Goal: Transaction & Acquisition: Subscribe to service/newsletter

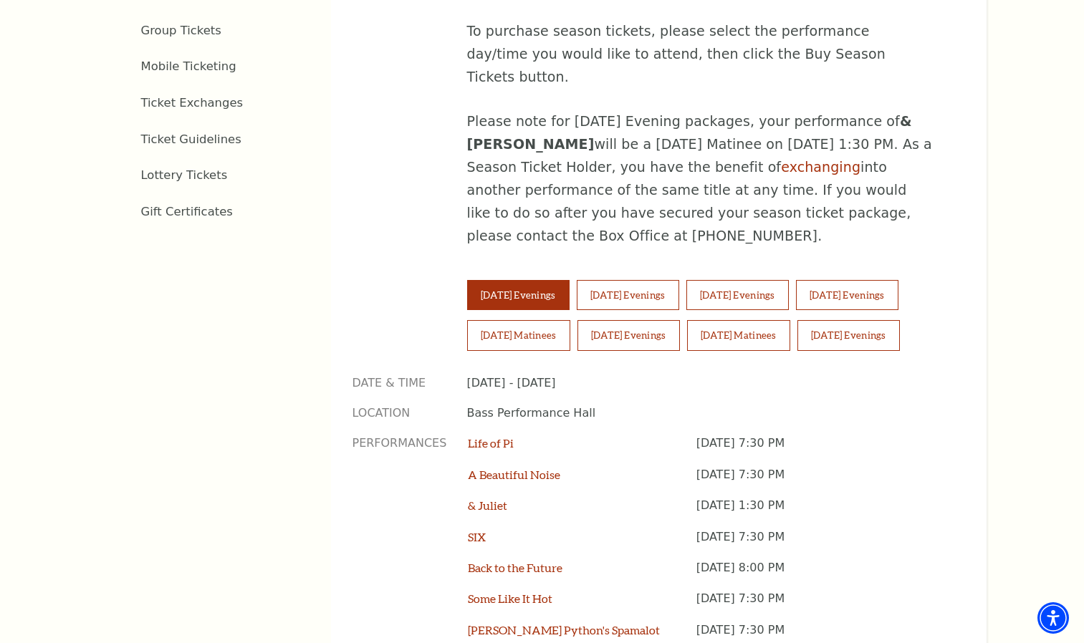
scroll to position [860, 0]
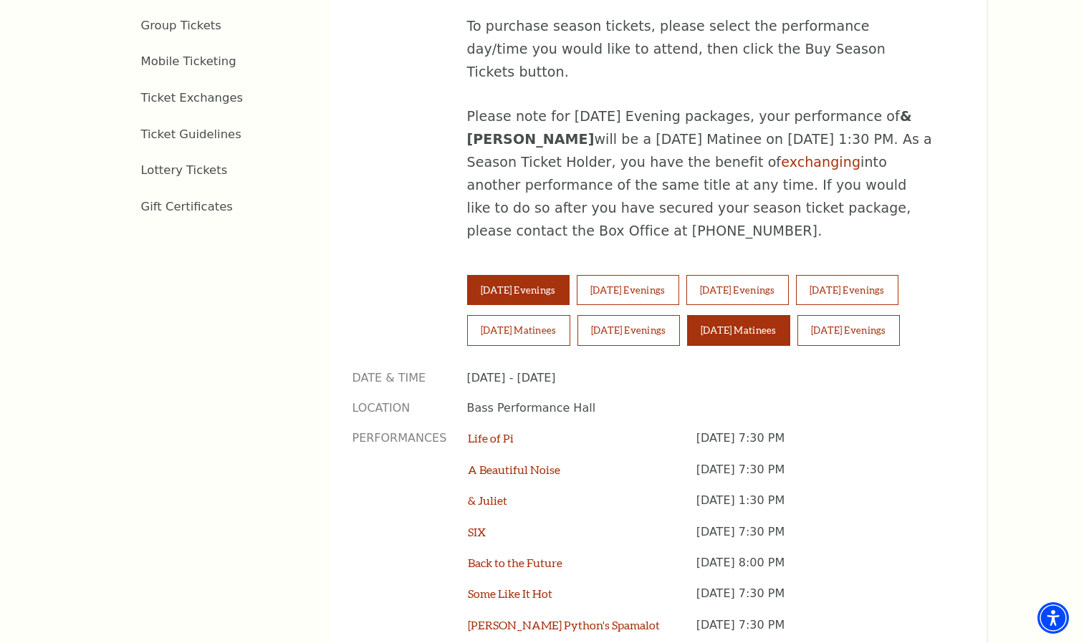
click at [752, 315] on button "[DATE] Matinees" at bounding box center [738, 330] width 103 height 30
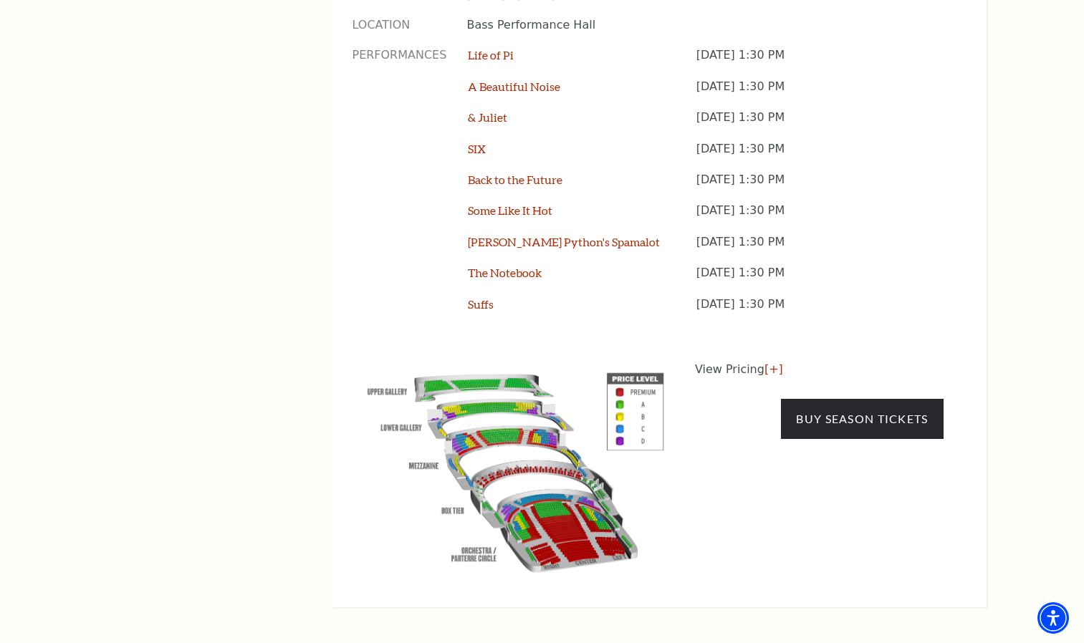
scroll to position [1289, 0]
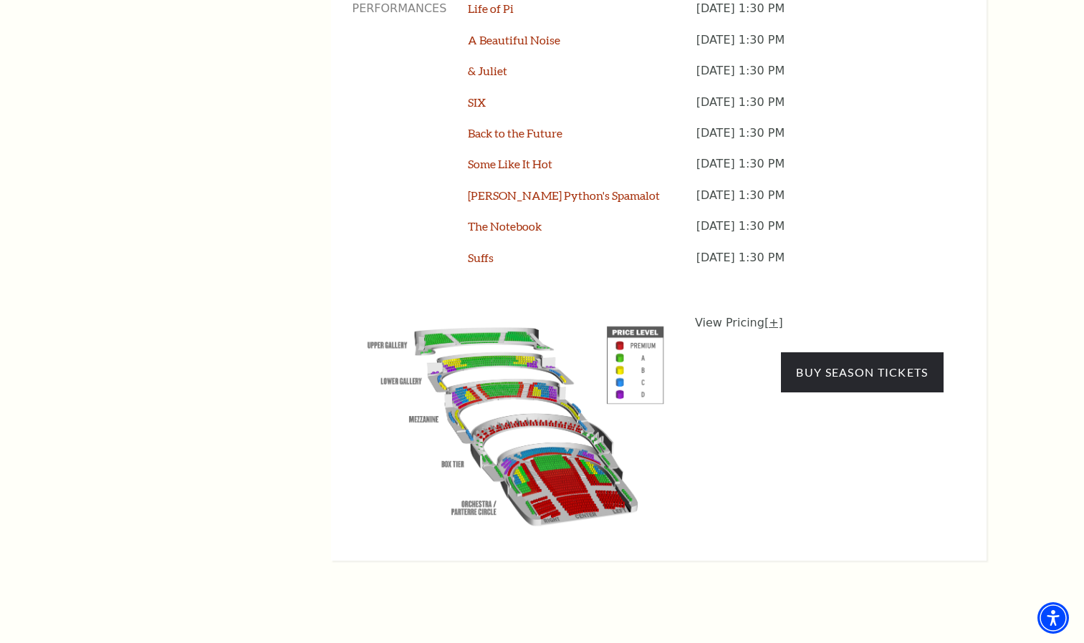
click at [767, 316] on link "[+]" at bounding box center [773, 323] width 19 height 14
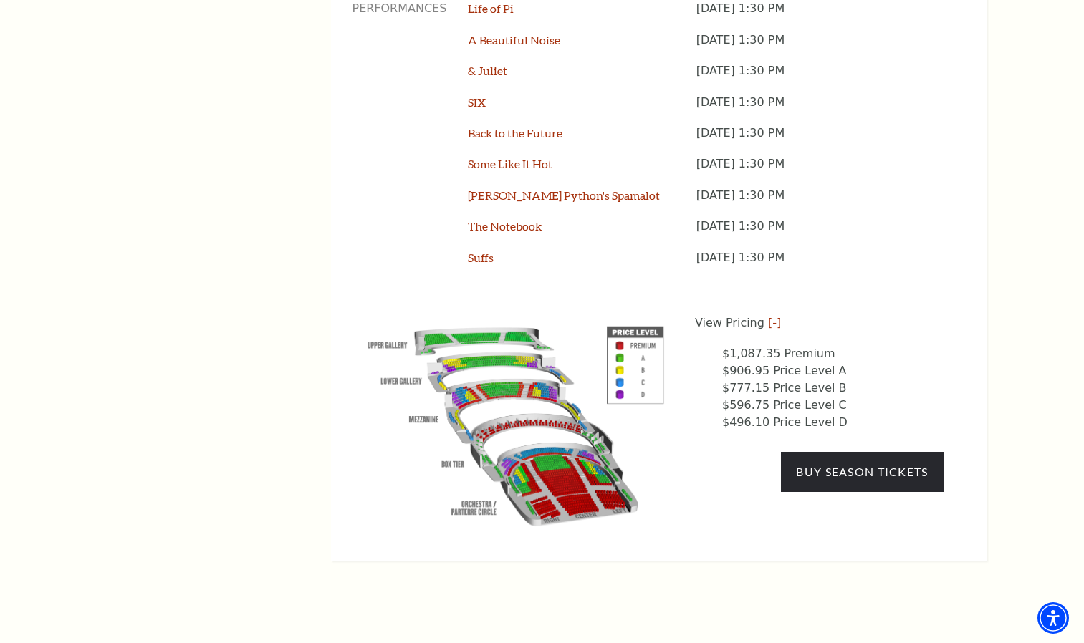
click at [940, 250] on p "[DATE] 1:30 PM" at bounding box center [819, 265] width 247 height 31
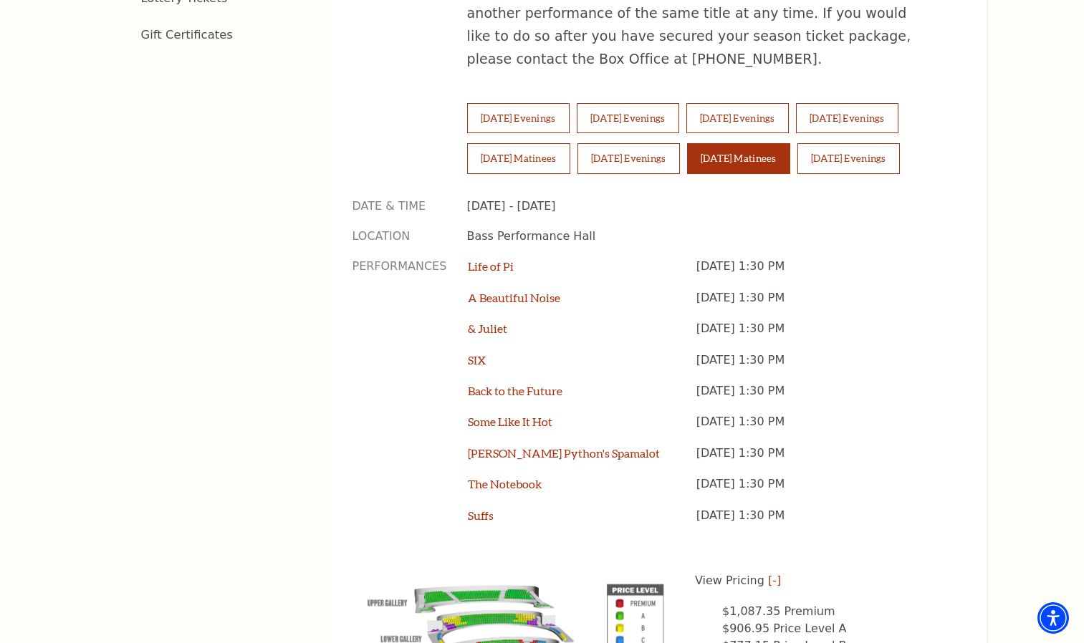
scroll to position [1003, 0]
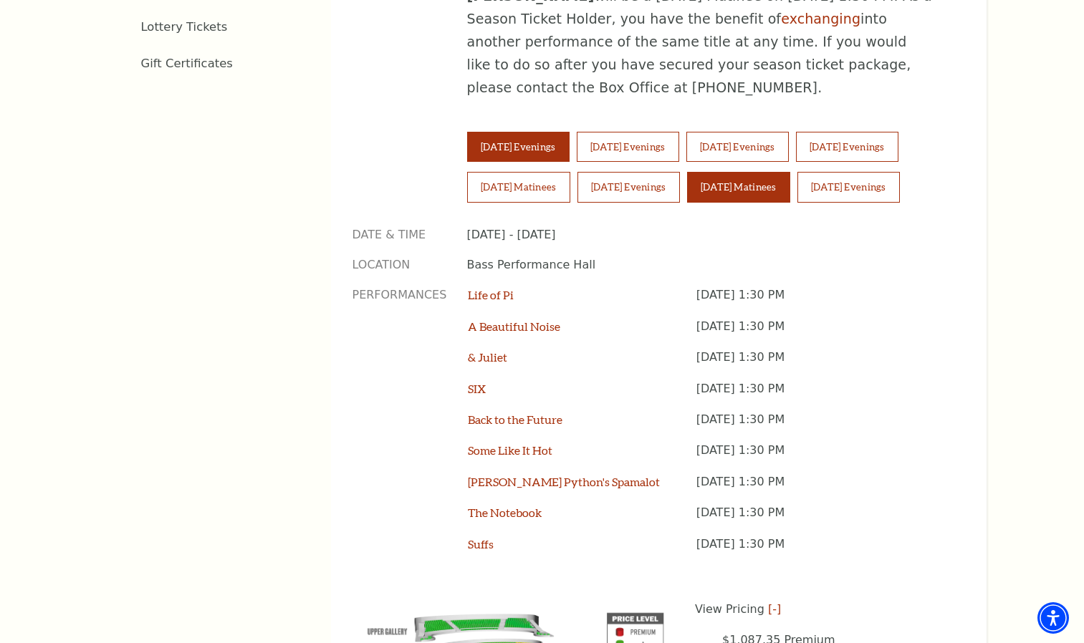
click at [527, 132] on button "[DATE] Evenings" at bounding box center [518, 147] width 102 height 30
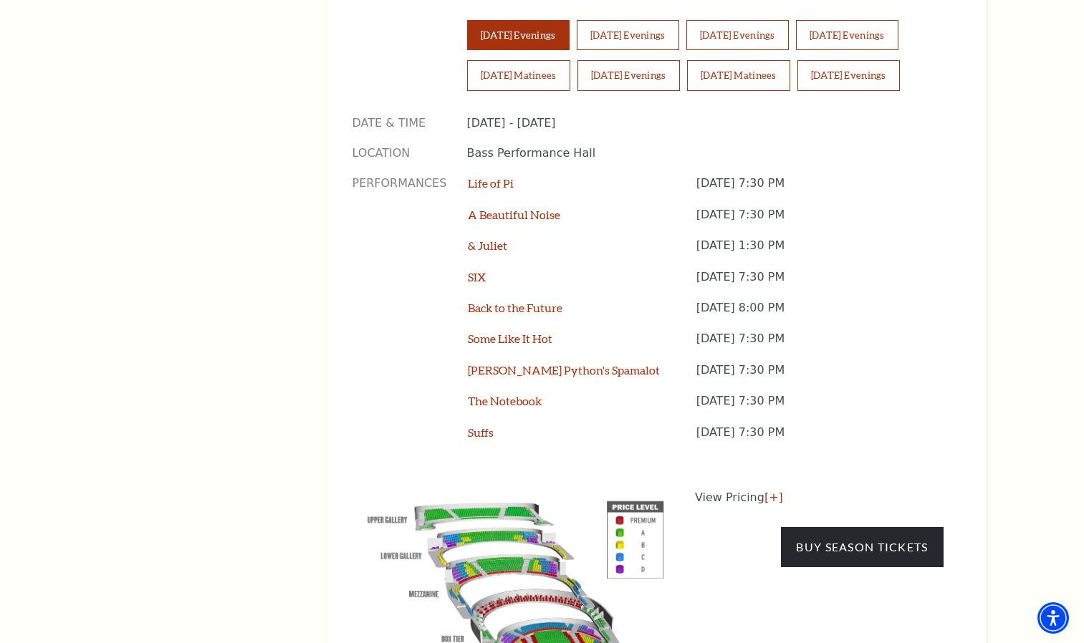
scroll to position [1117, 0]
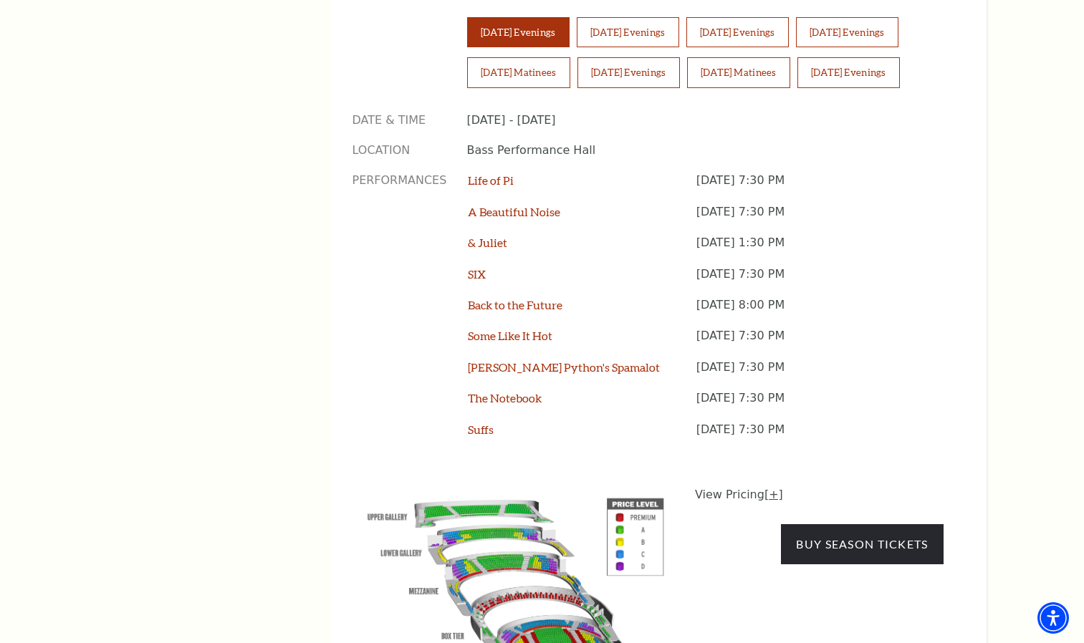
click at [764, 488] on link "[+]" at bounding box center [773, 495] width 19 height 14
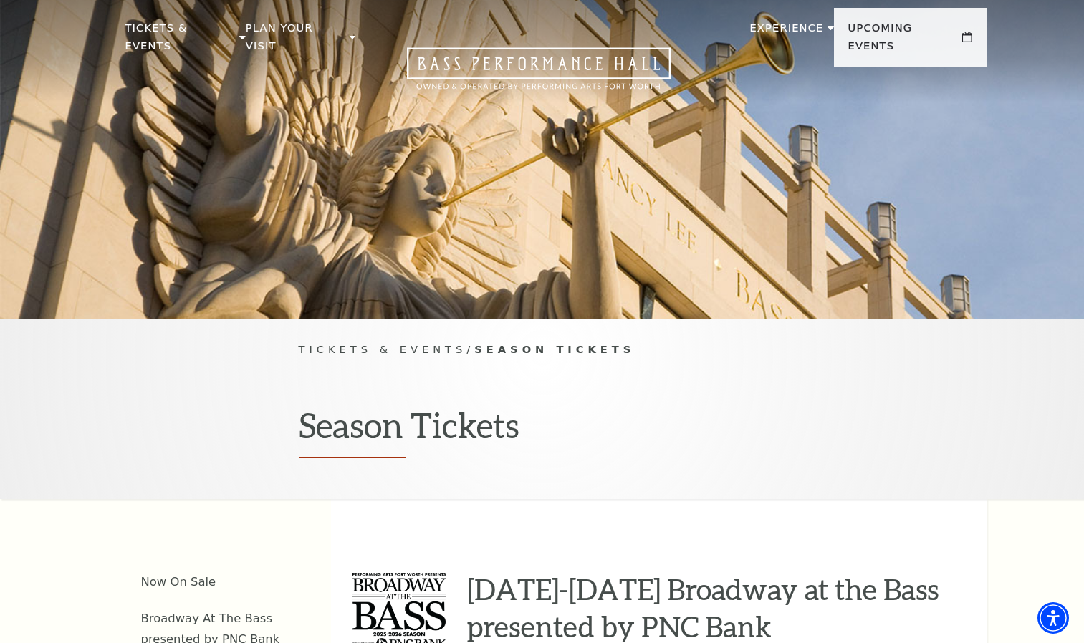
scroll to position [0, 0]
